Goal: Obtain resource: Obtain resource

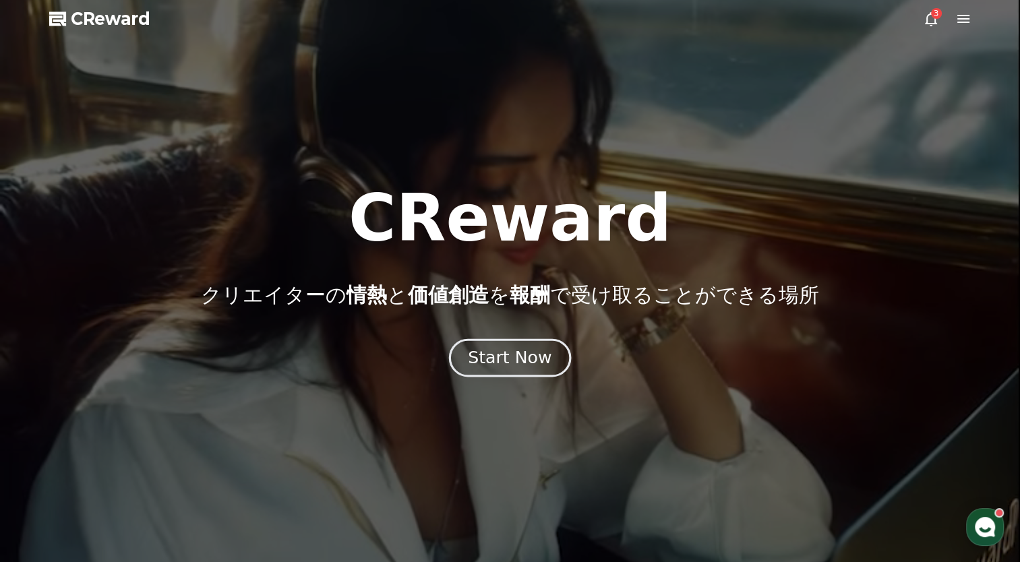
click at [511, 366] on div "Start Now" at bounding box center [510, 357] width 84 height 23
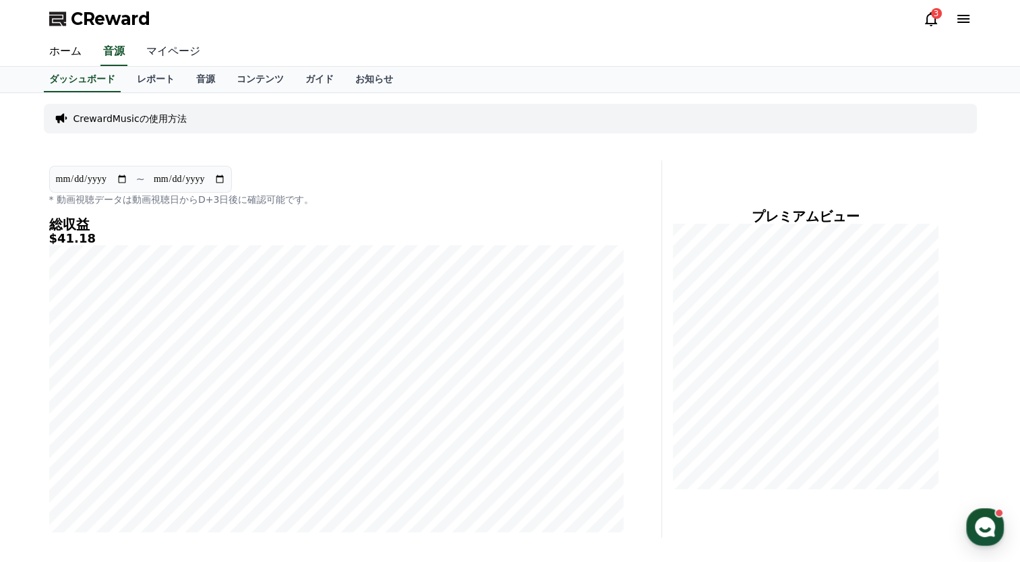
click at [156, 53] on link "マイページ" at bounding box center [172, 52] width 75 height 28
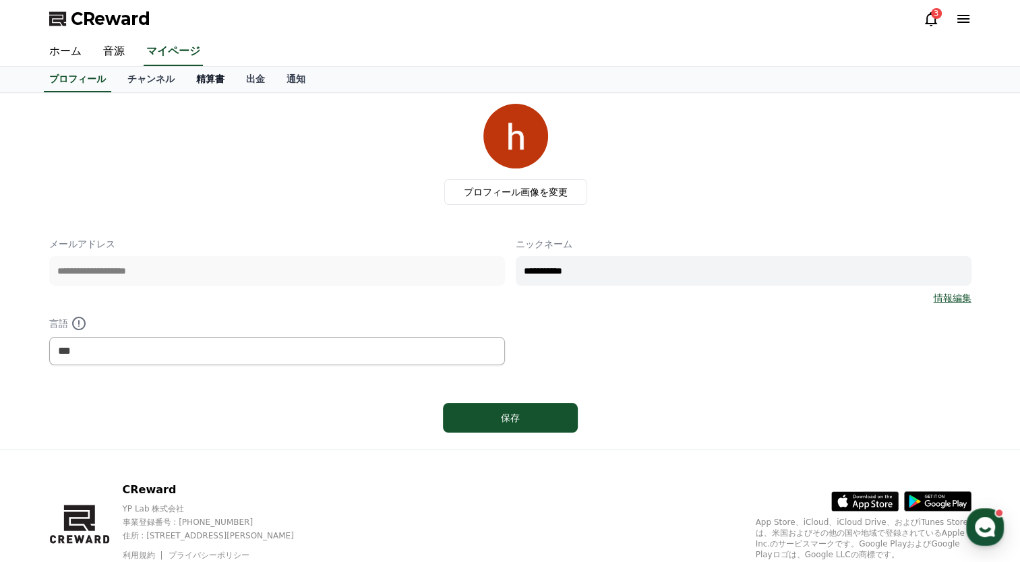
click at [193, 79] on link "精算書" at bounding box center [210, 80] width 50 height 26
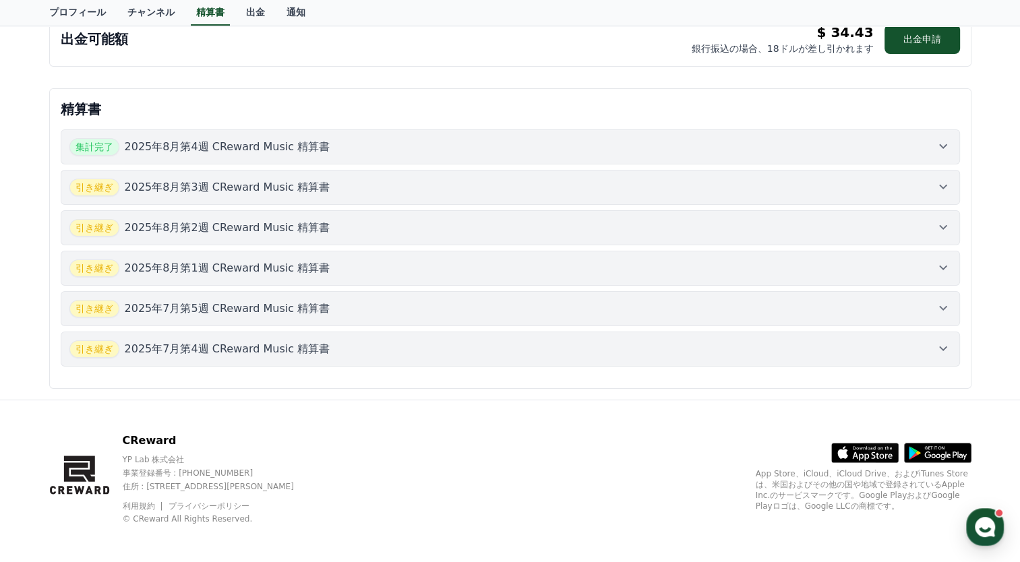
scroll to position [16, 0]
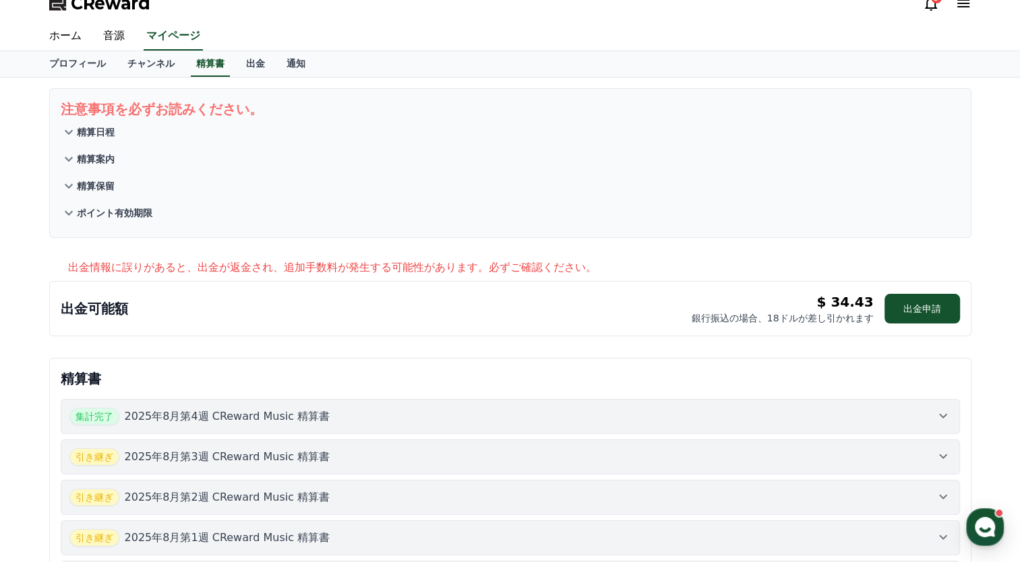
click at [940, 408] on icon at bounding box center [943, 416] width 16 height 16
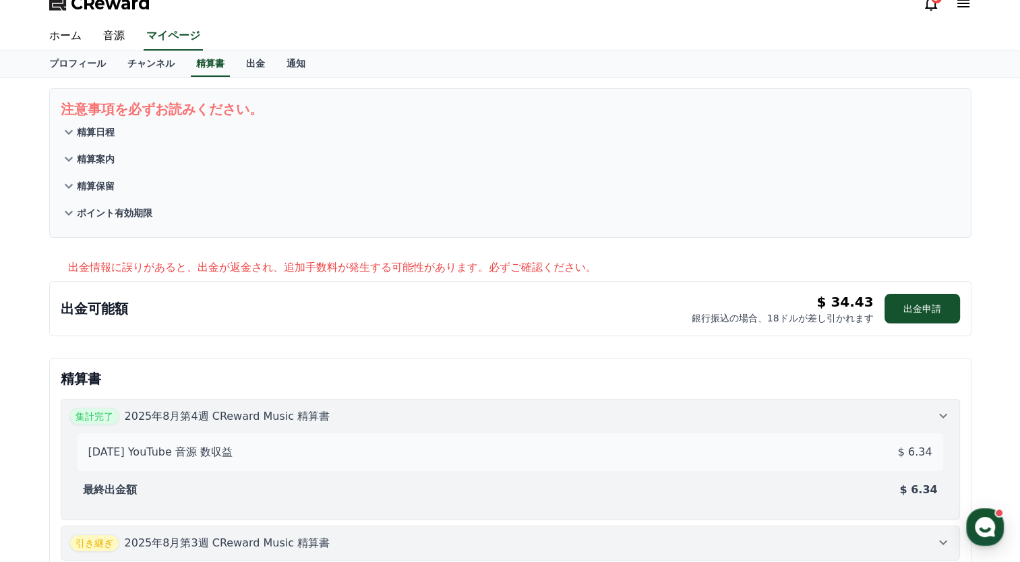
click at [940, 408] on icon at bounding box center [943, 416] width 16 height 16
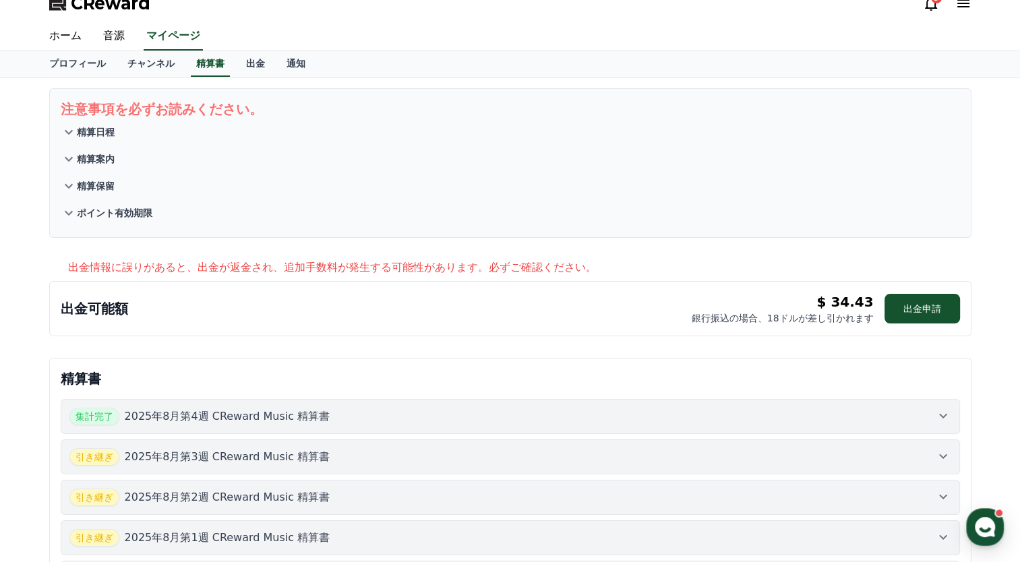
click at [945, 452] on icon at bounding box center [943, 456] width 16 height 16
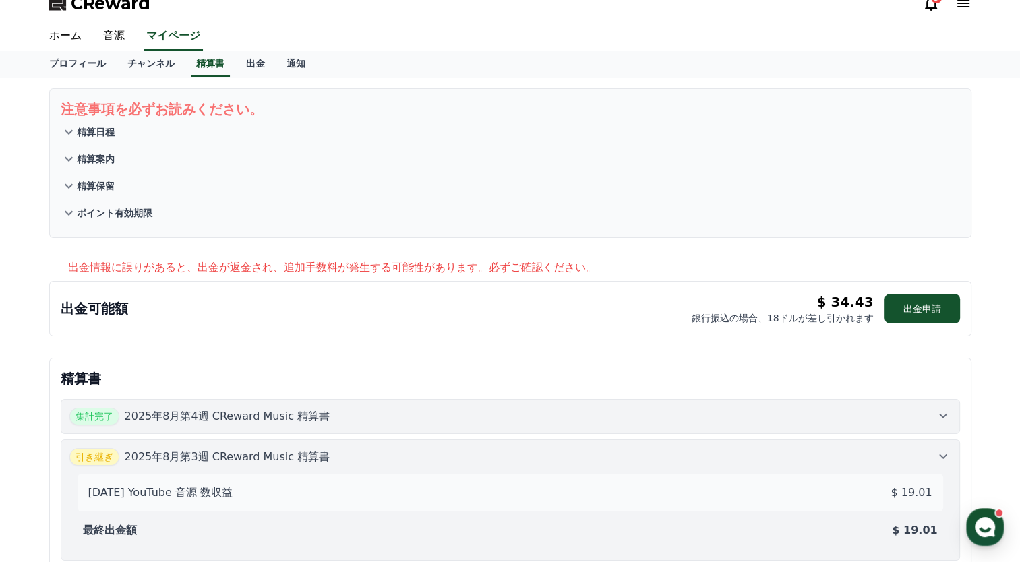
click at [945, 452] on icon at bounding box center [943, 456] width 16 height 16
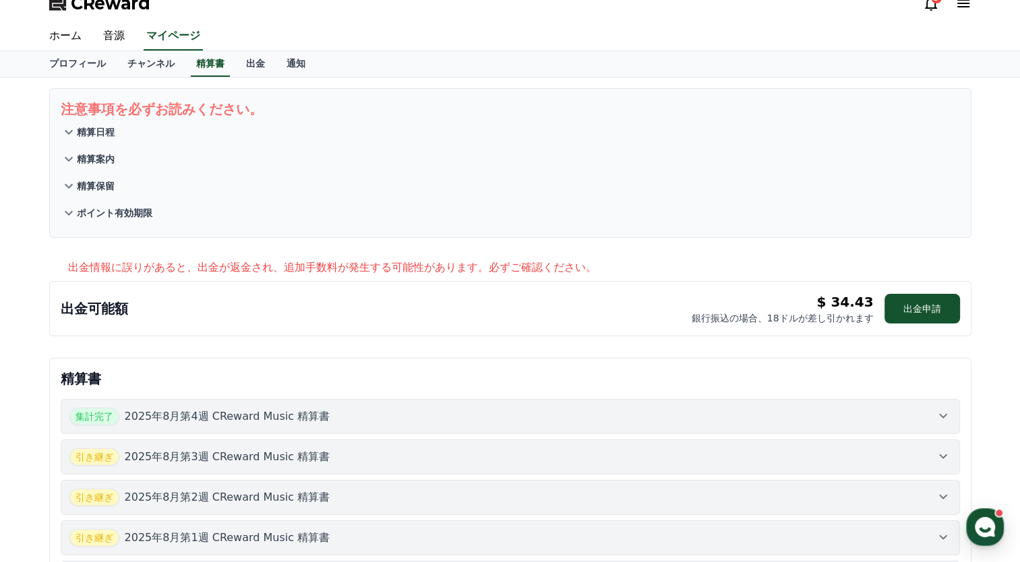
click at [946, 495] on icon at bounding box center [943, 497] width 16 height 16
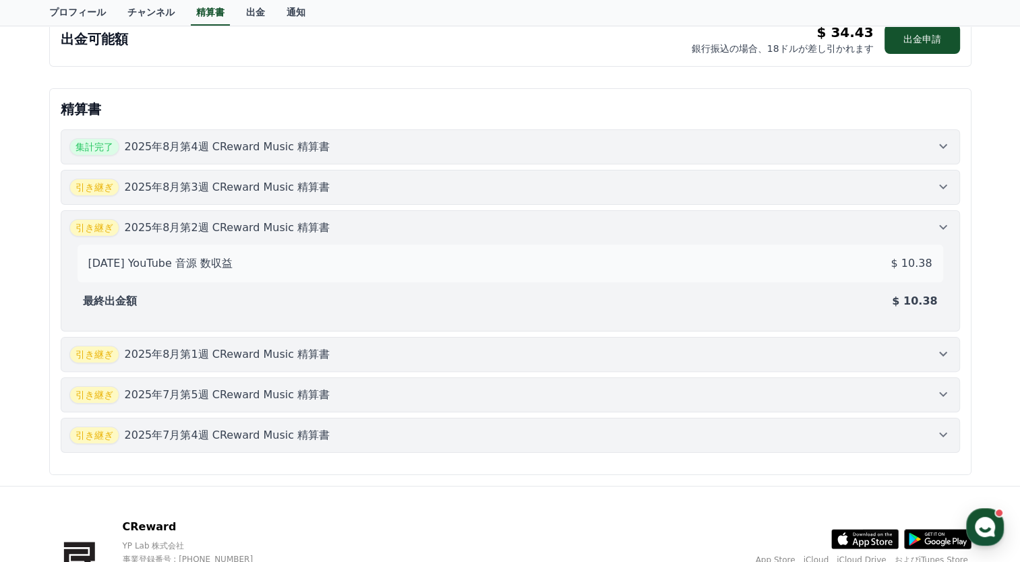
click at [957, 354] on button "引き継ぎ [DATE]第1週 CReward Music 精算書" at bounding box center [510, 354] width 899 height 35
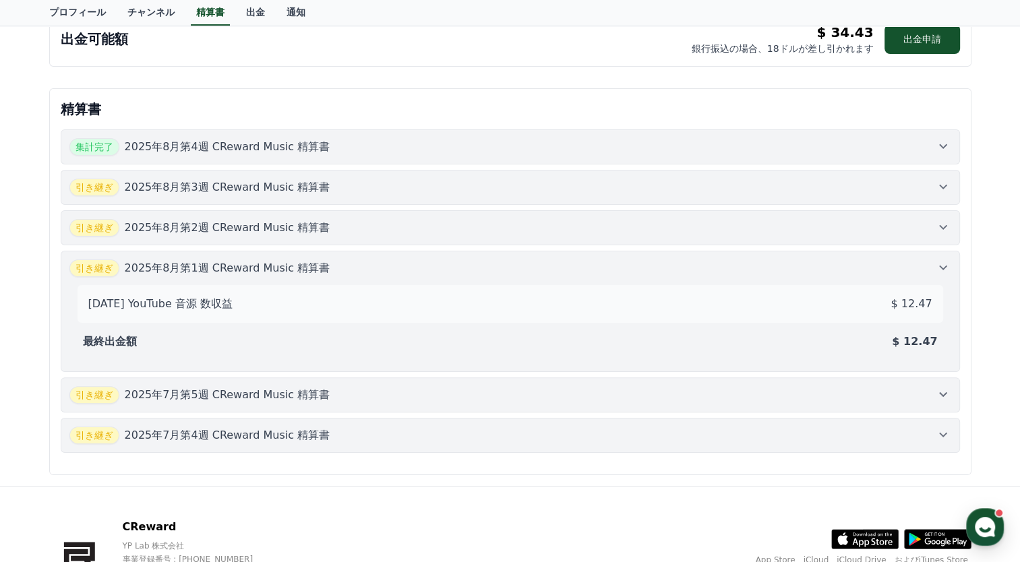
click at [942, 386] on icon at bounding box center [943, 394] width 16 height 16
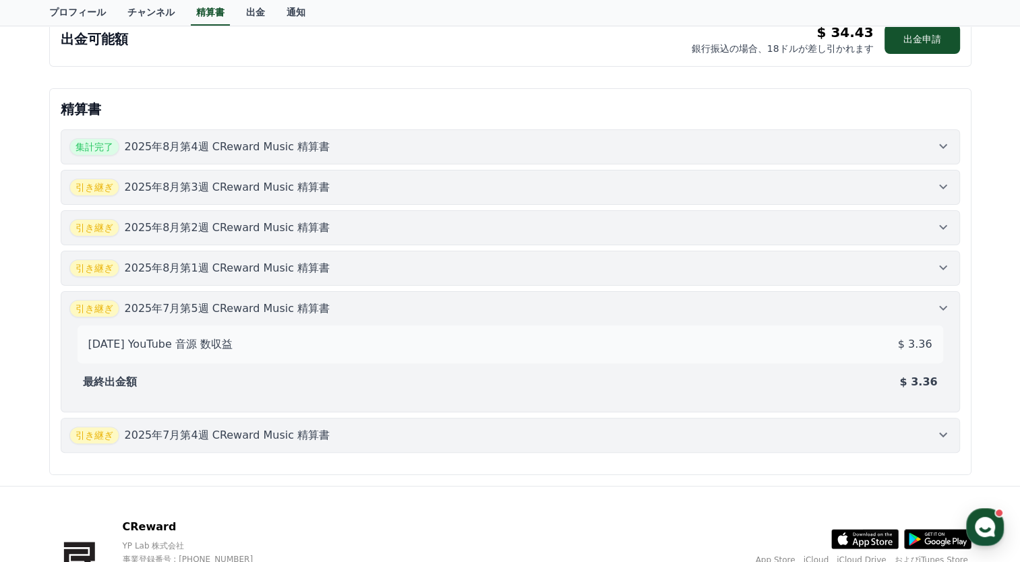
click at [941, 432] on icon at bounding box center [943, 435] width 16 height 16
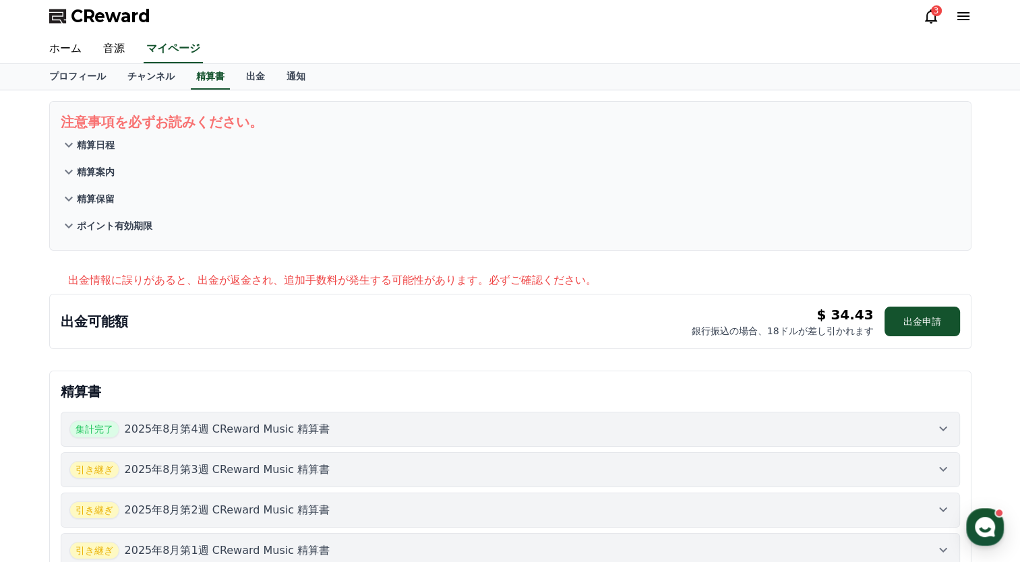
scroll to position [0, 0]
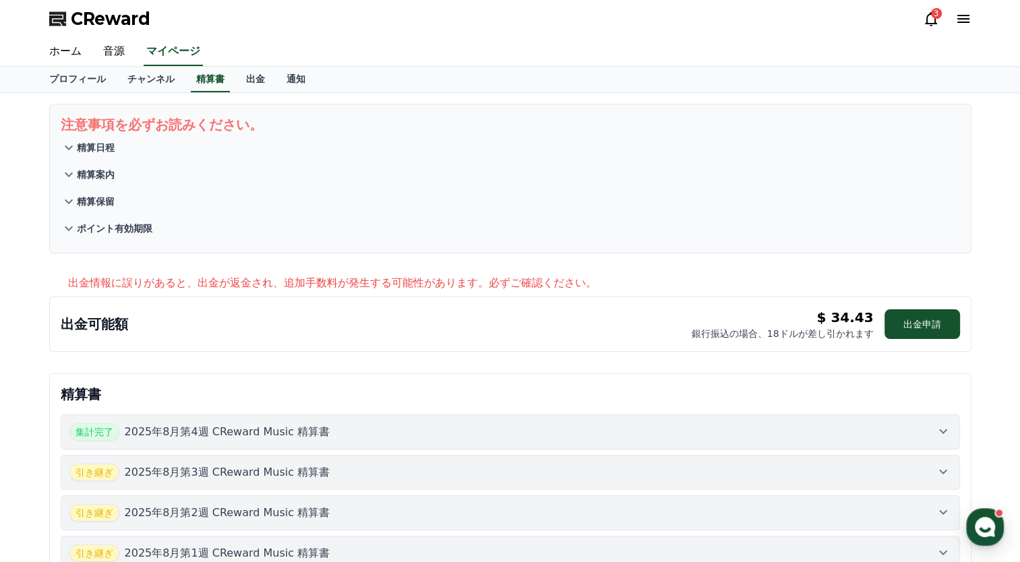
click at [652, 371] on div "精算書 集計完了 [DATE]第4週 CReward Music 精算書 引き継ぎ [DATE]第3週 CReward Music 精算書 引き継ぎ [DAT…" at bounding box center [510, 567] width 933 height 398
